Goal: Task Accomplishment & Management: Use online tool/utility

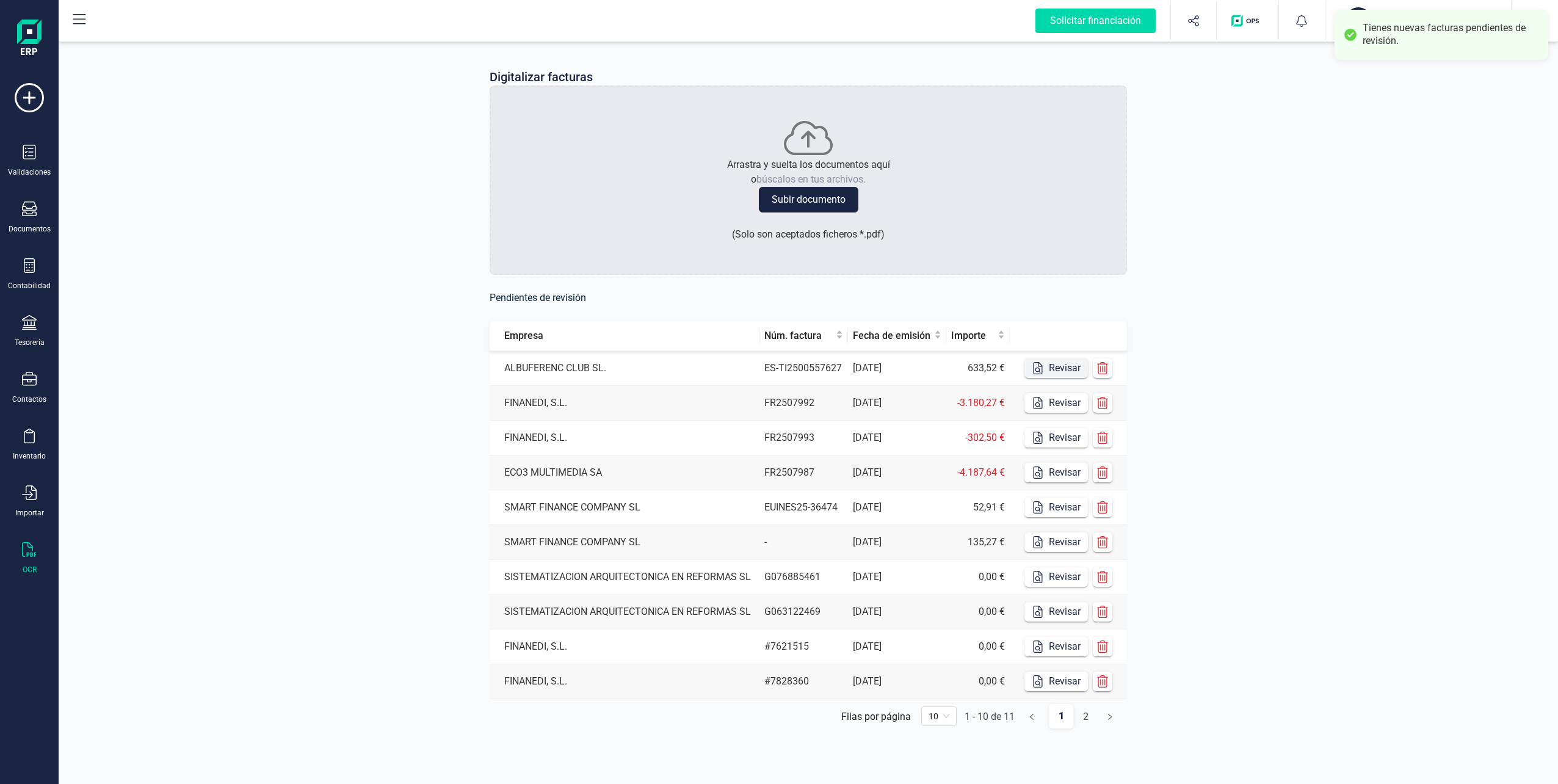
click at [1041, 366] on icon "button" at bounding box center [1038, 368] width 9 height 12
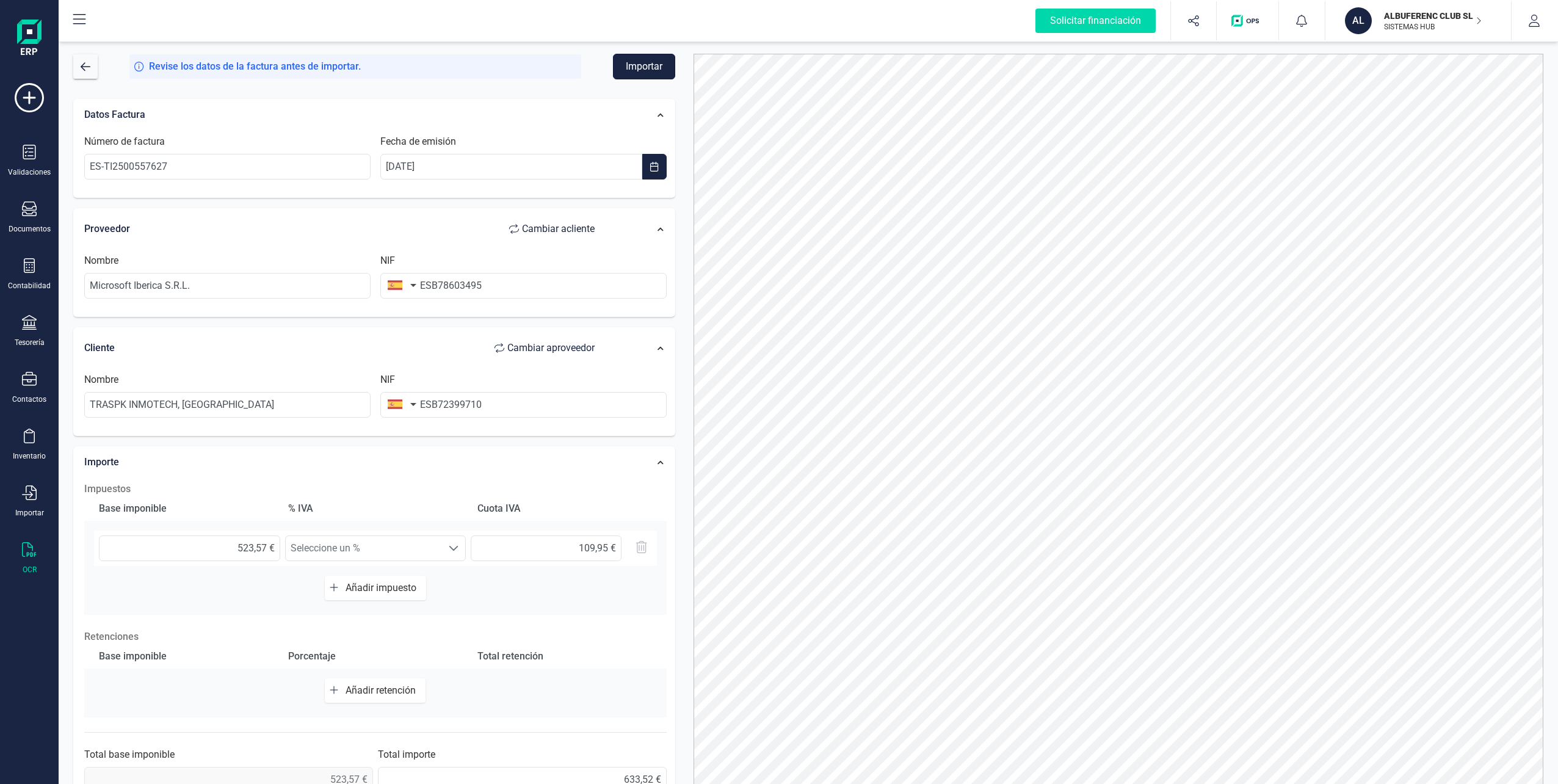
click at [649, 59] on button "Importar" at bounding box center [644, 67] width 62 height 26
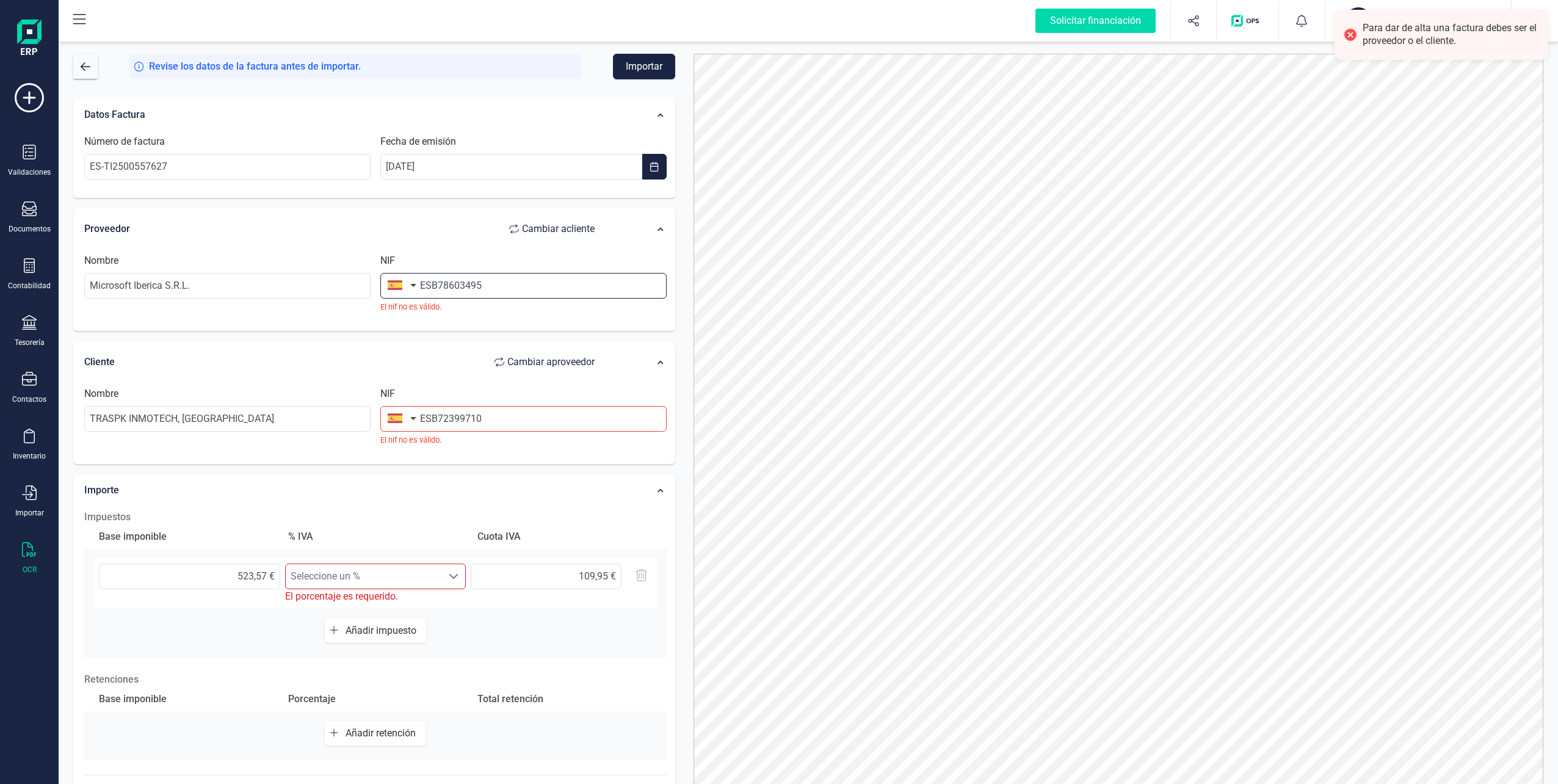
click at [473, 290] on input "ESB78603495" at bounding box center [524, 286] width 286 height 26
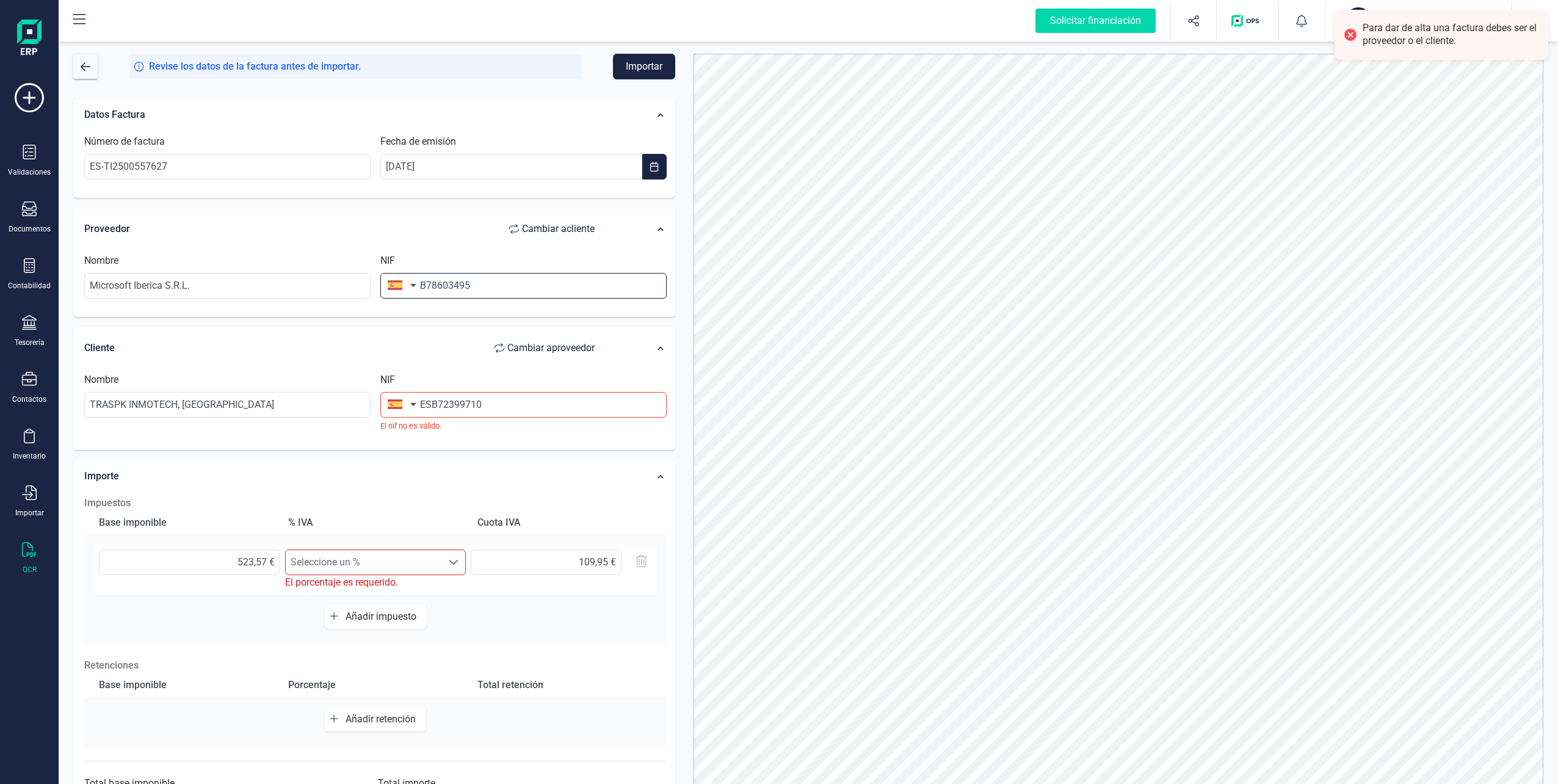
type input "B78603495"
click at [461, 407] on input "ESB72399710" at bounding box center [524, 404] width 286 height 26
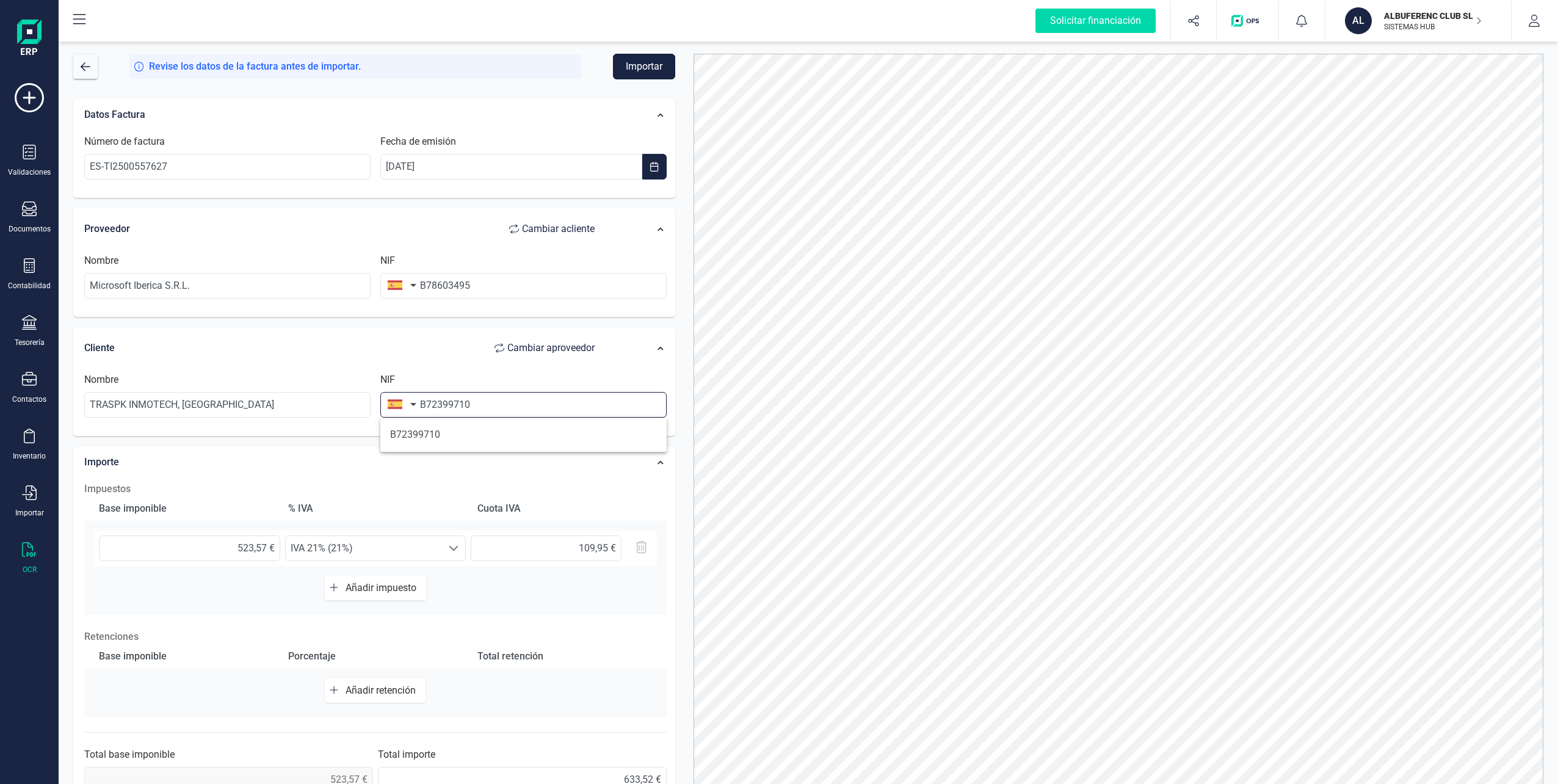
type input "B72399710"
click at [640, 63] on button "Importar" at bounding box center [644, 67] width 62 height 26
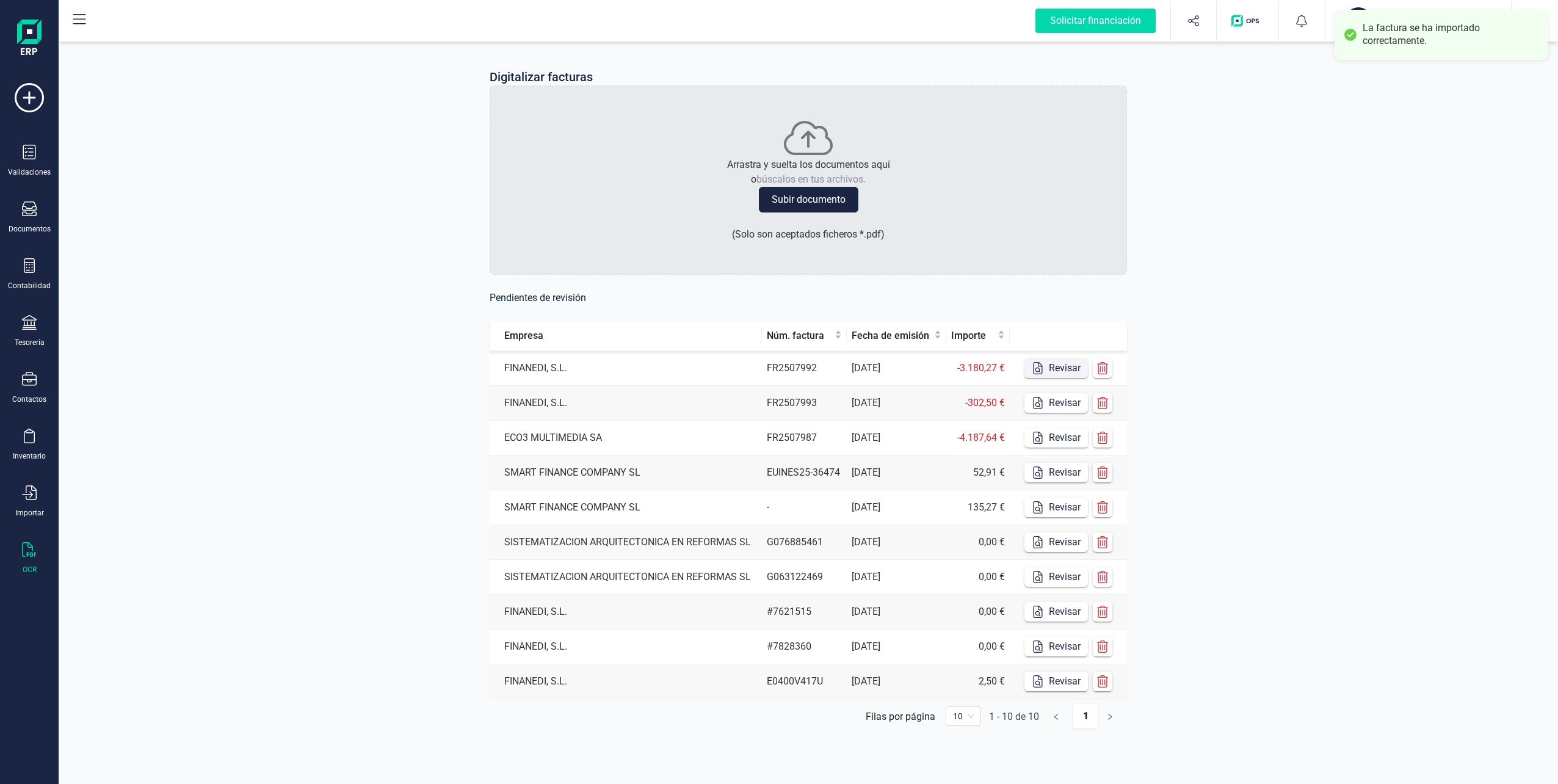
click at [1032, 366] on icon "button" at bounding box center [1038, 368] width 12 height 12
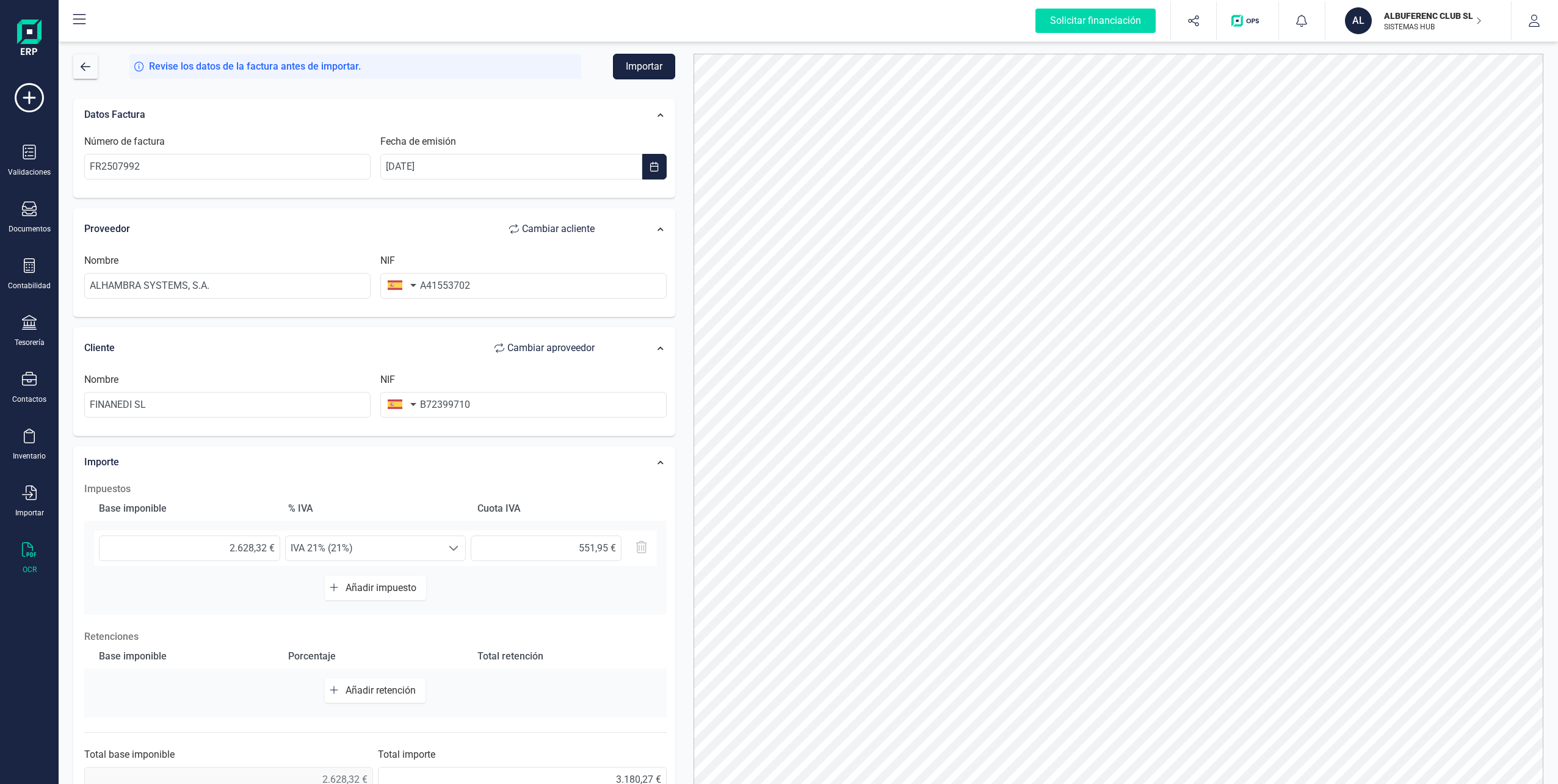
click at [650, 72] on button "Importar" at bounding box center [644, 67] width 62 height 26
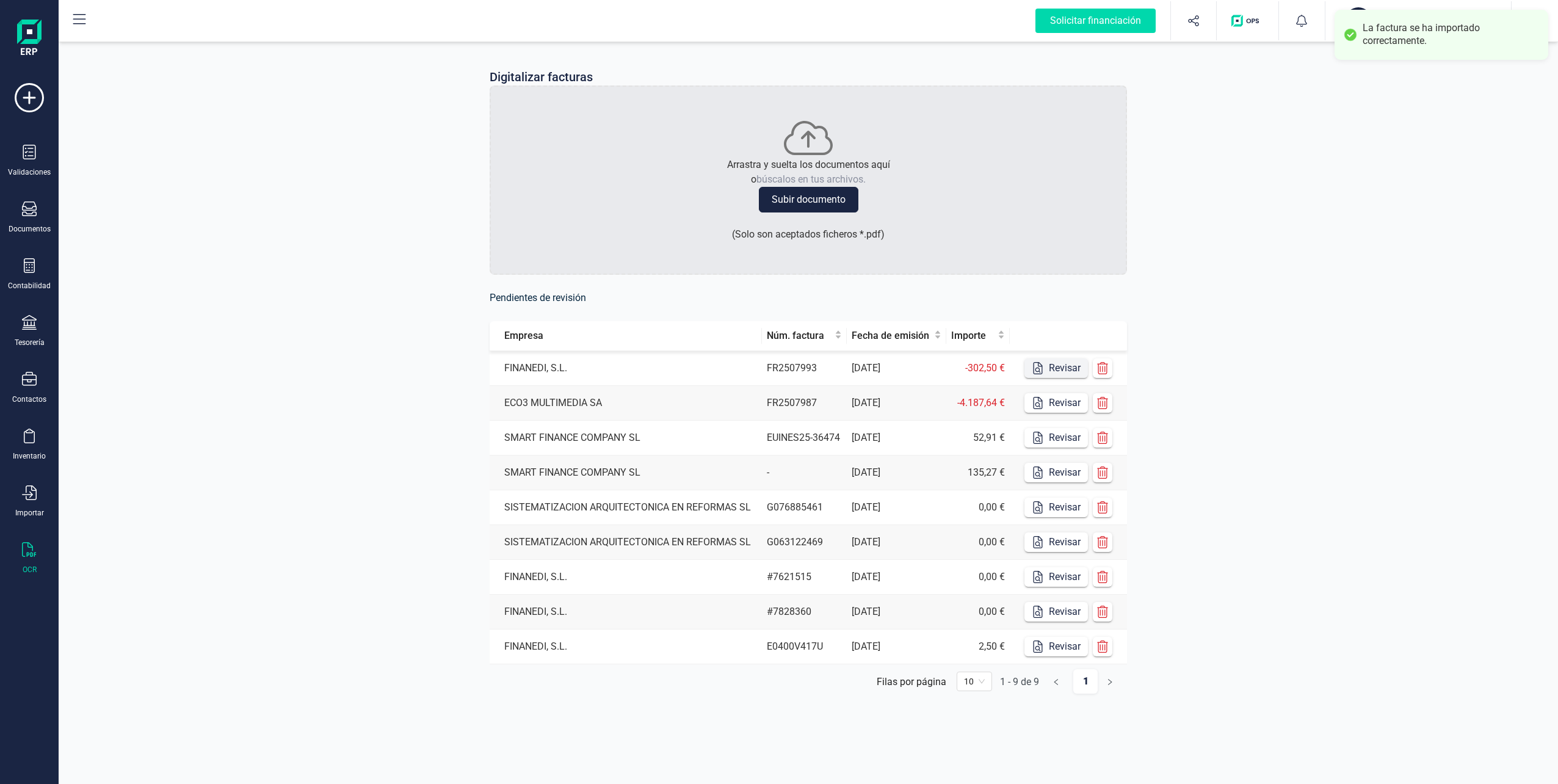
click at [1046, 366] on button "Revisar" at bounding box center [1056, 368] width 64 height 20
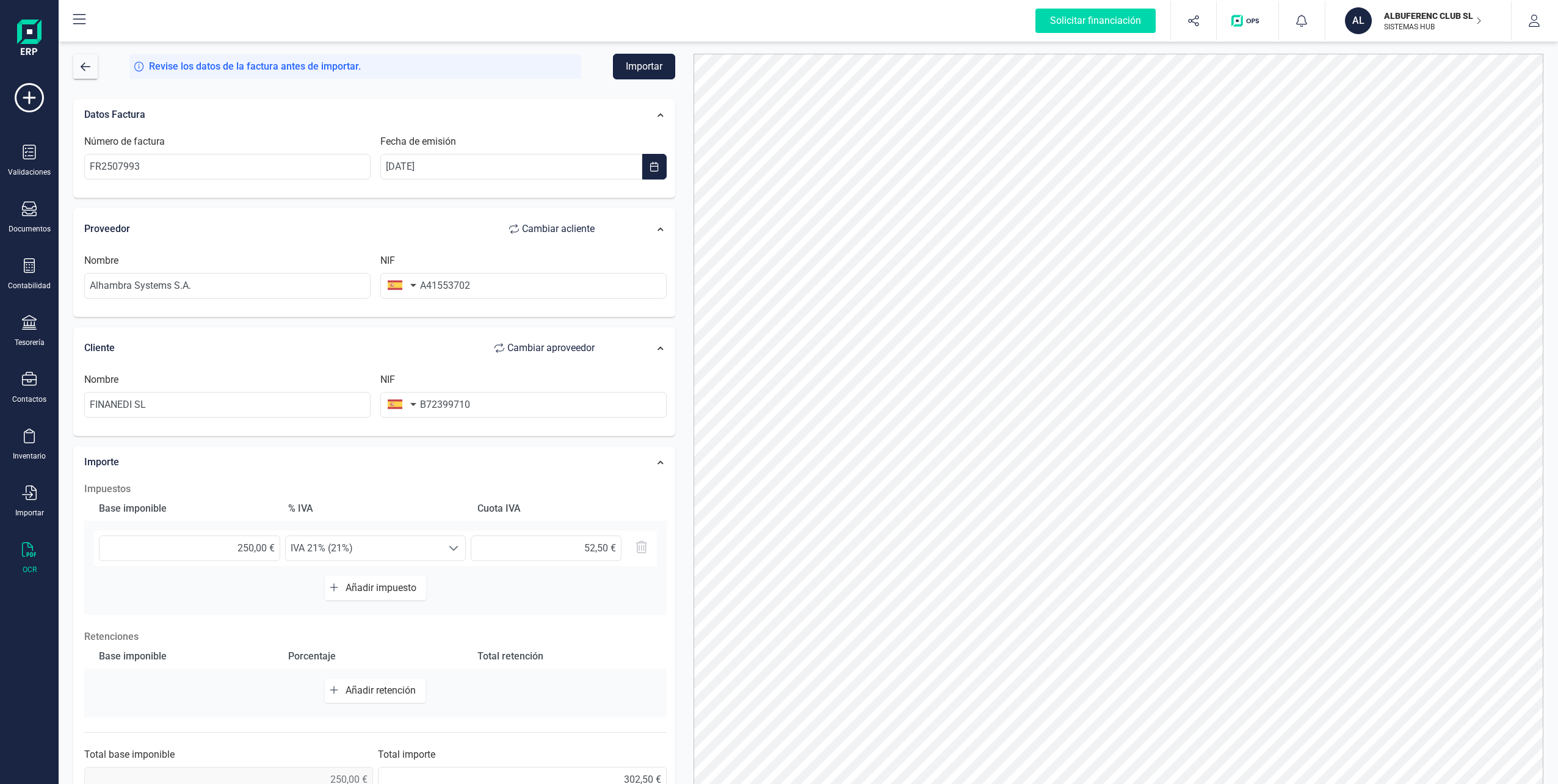
click at [630, 62] on button "Importar" at bounding box center [644, 67] width 62 height 26
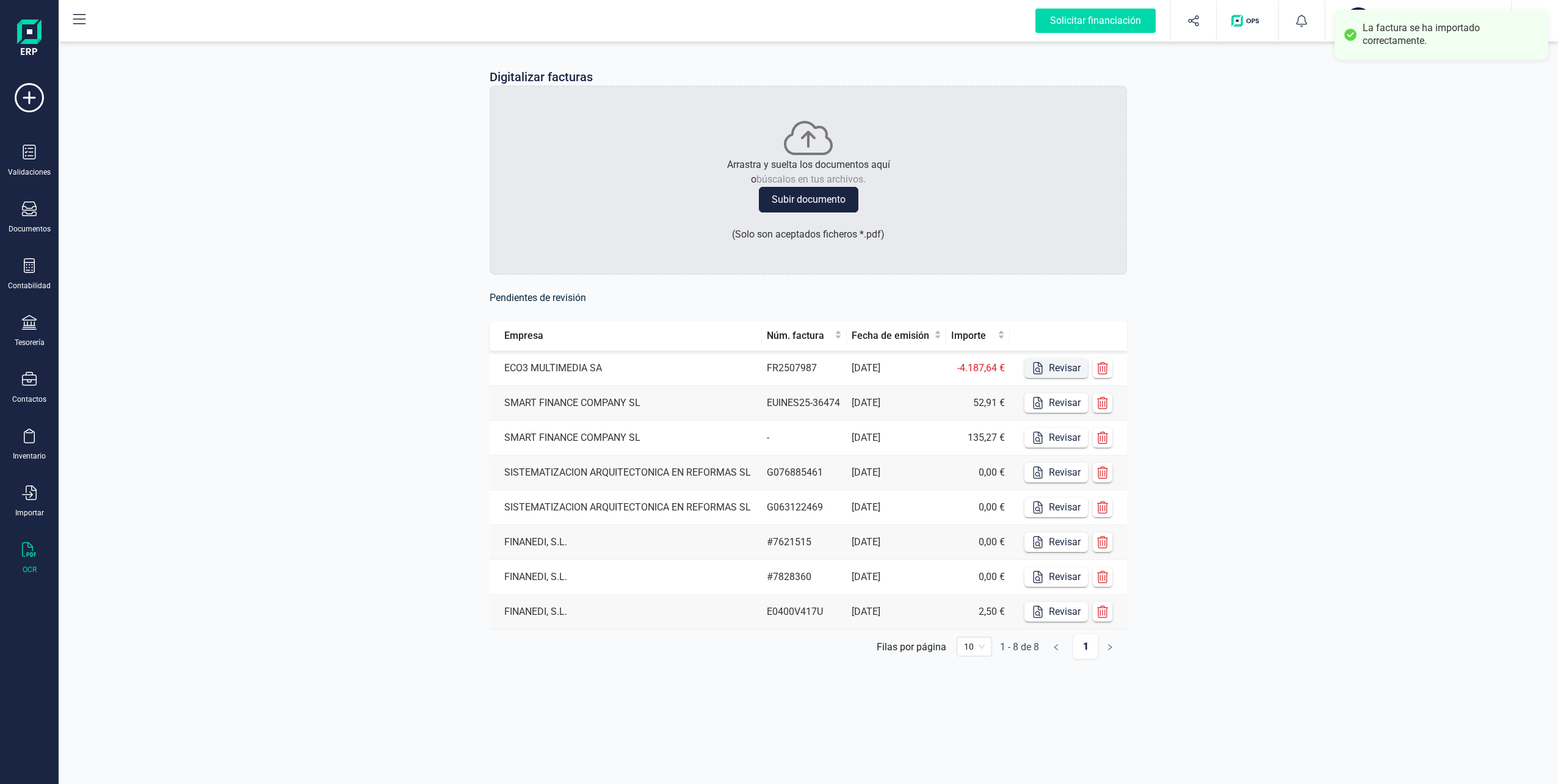
click at [1049, 369] on button "Revisar" at bounding box center [1056, 368] width 64 height 20
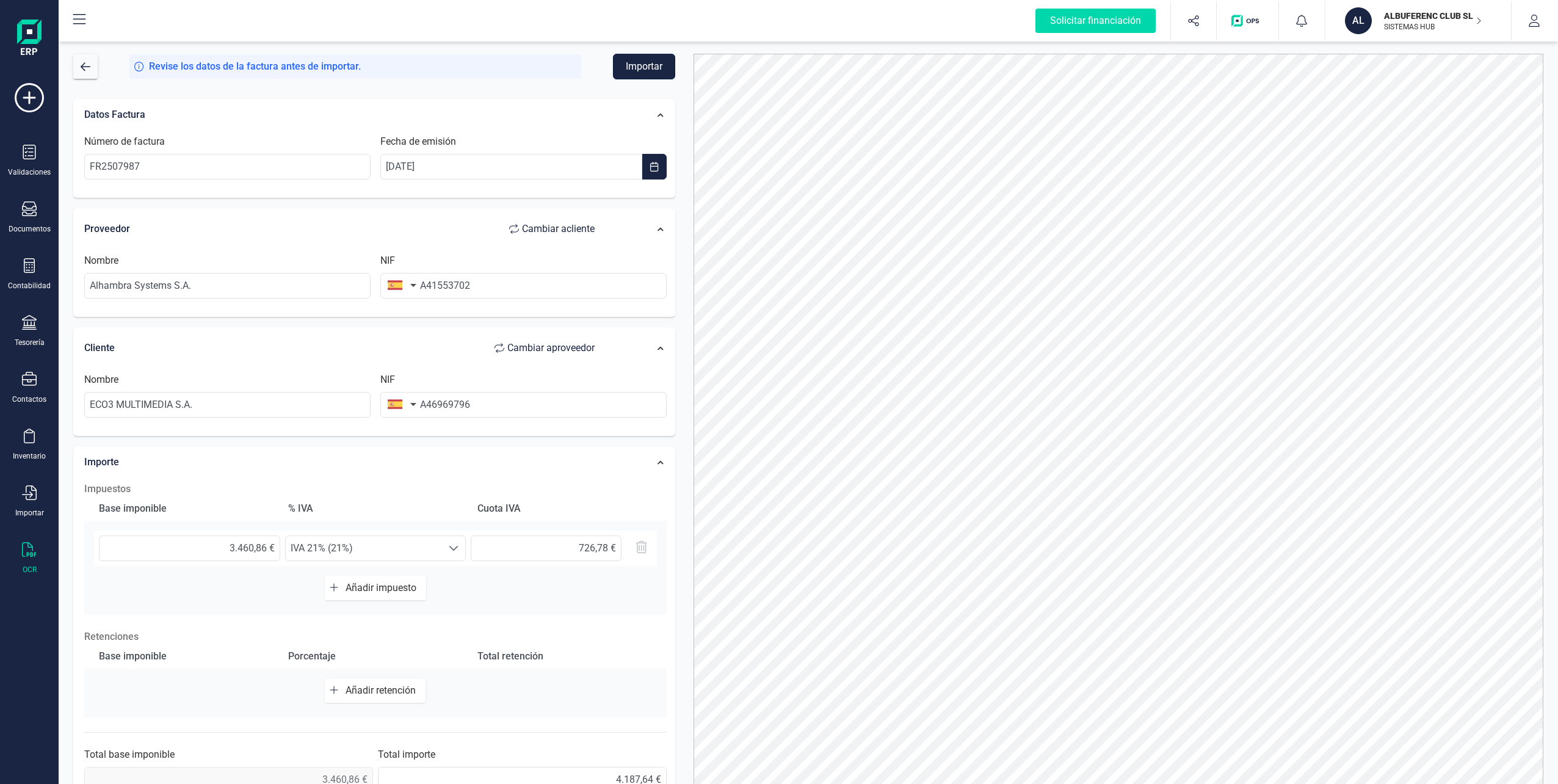
click at [629, 64] on button "Importar" at bounding box center [644, 67] width 62 height 26
